Goal: Find specific page/section: Find specific page/section

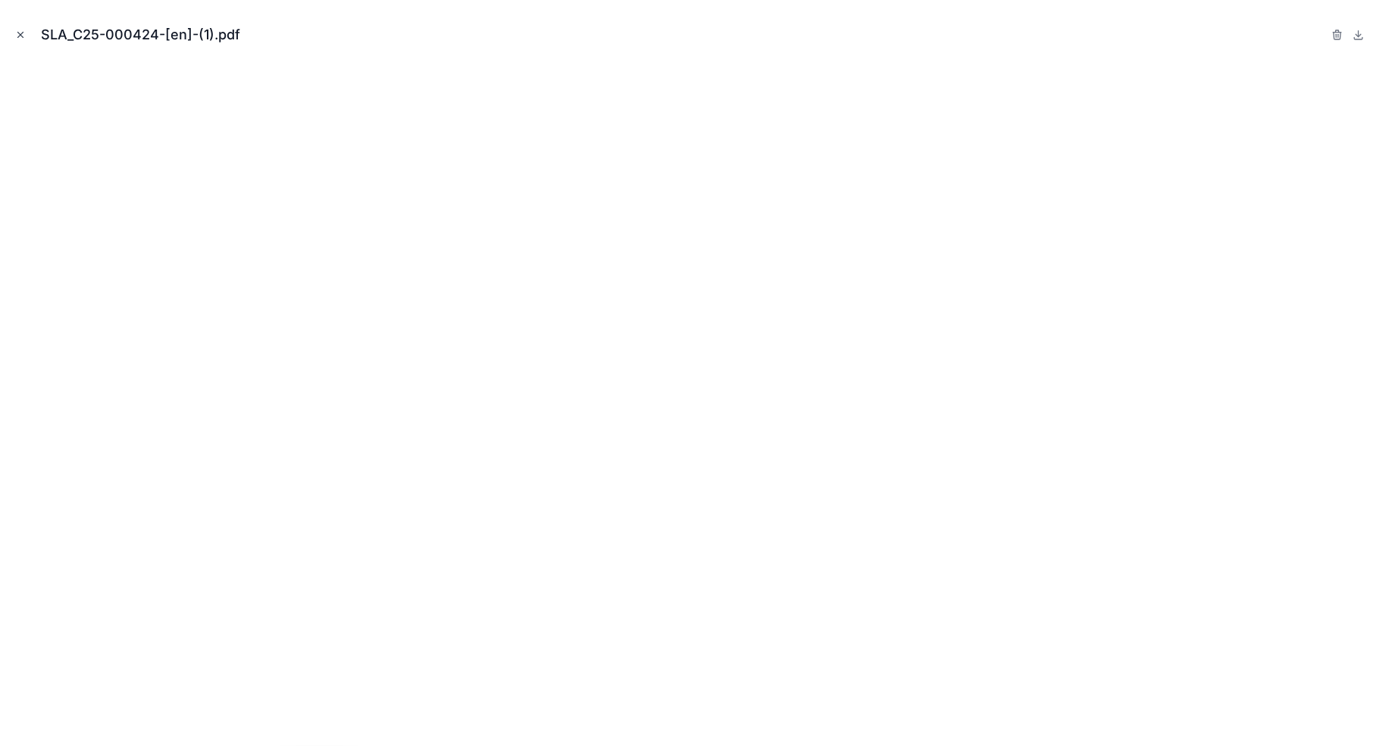
click at [23, 33] on icon "Close modal" at bounding box center [20, 35] width 11 height 11
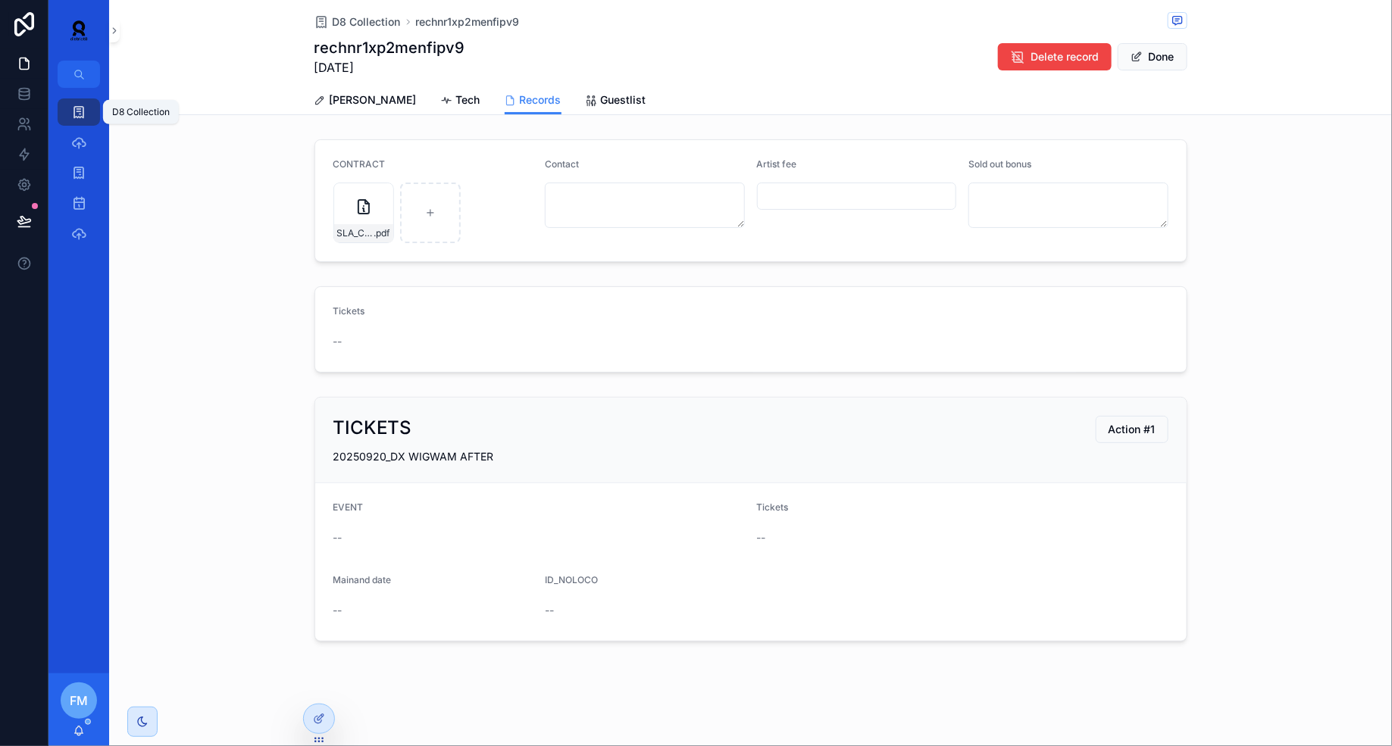
click at [96, 113] on link "D8 Collection" at bounding box center [79, 112] width 42 height 27
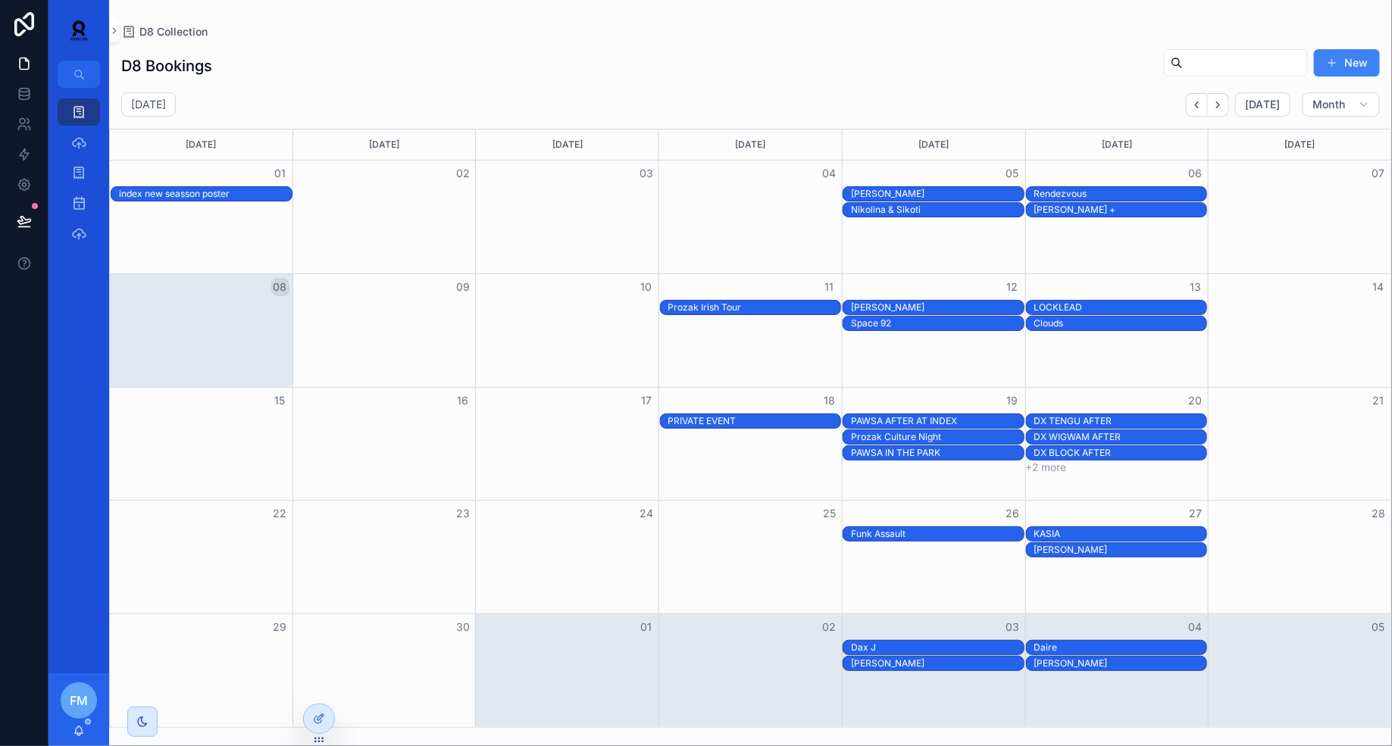
click at [930, 302] on div "[PERSON_NAME]" at bounding box center [937, 308] width 173 height 12
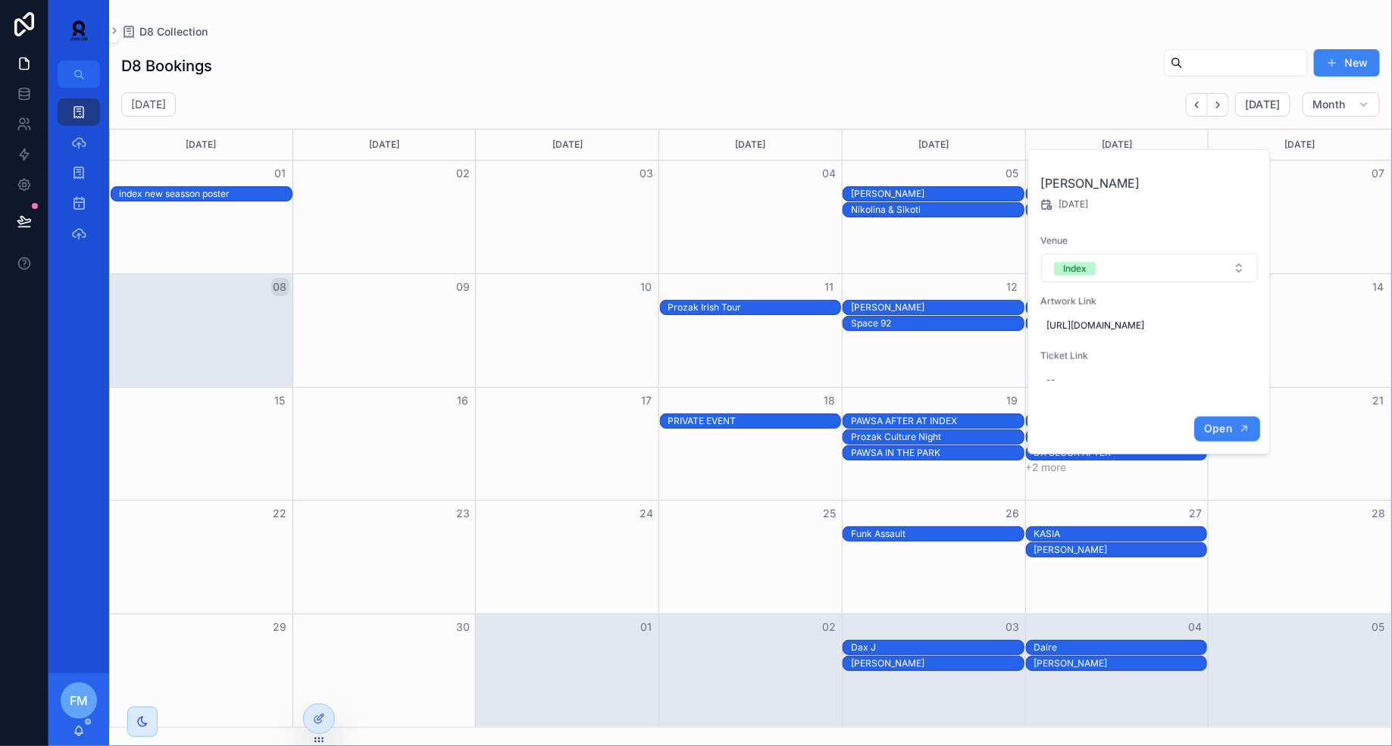
click at [1221, 436] on span "Open" at bounding box center [1218, 429] width 28 height 14
